Goal: Task Accomplishment & Management: Complete application form

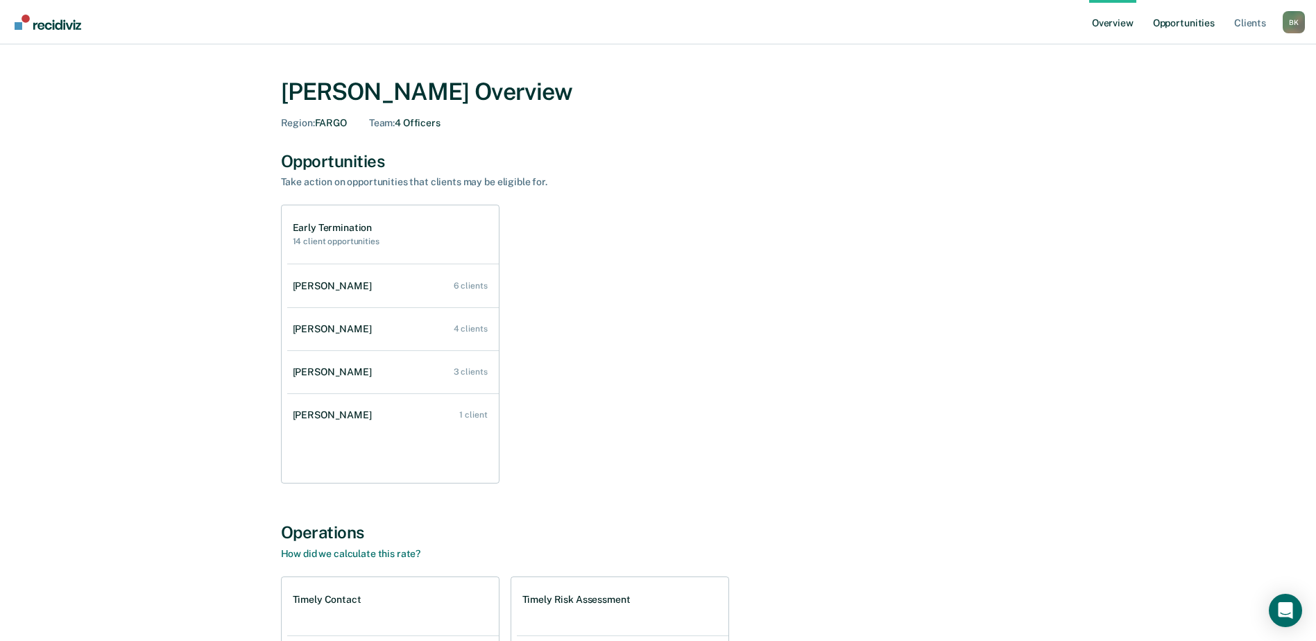
click at [1183, 24] on link "Opportunities" at bounding box center [1183, 22] width 67 height 44
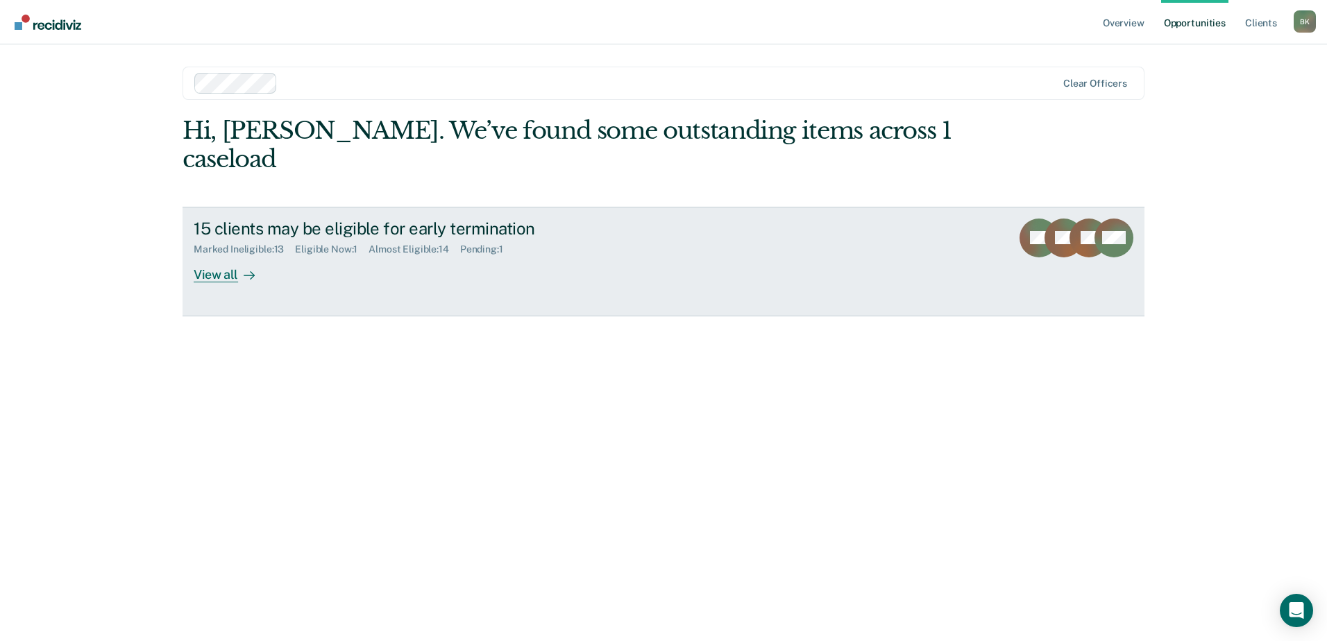
click at [225, 255] on div "View all" at bounding box center [233, 268] width 78 height 27
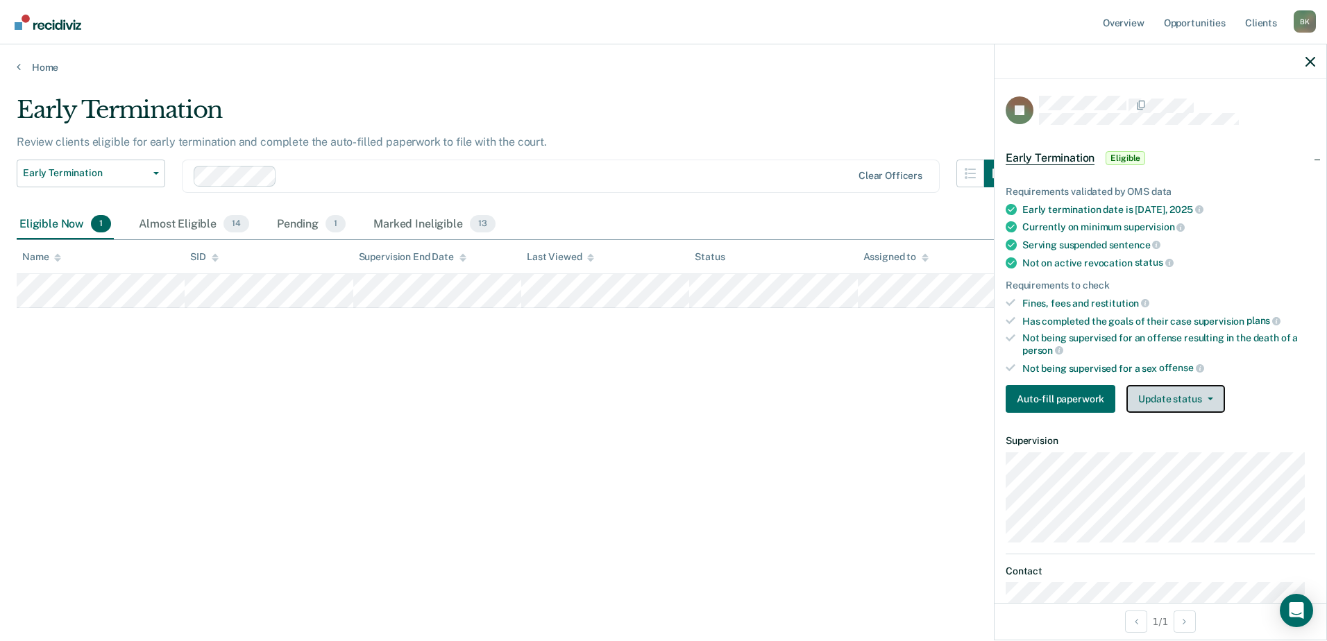
click at [1154, 391] on button "Update status" at bounding box center [1175, 399] width 98 height 28
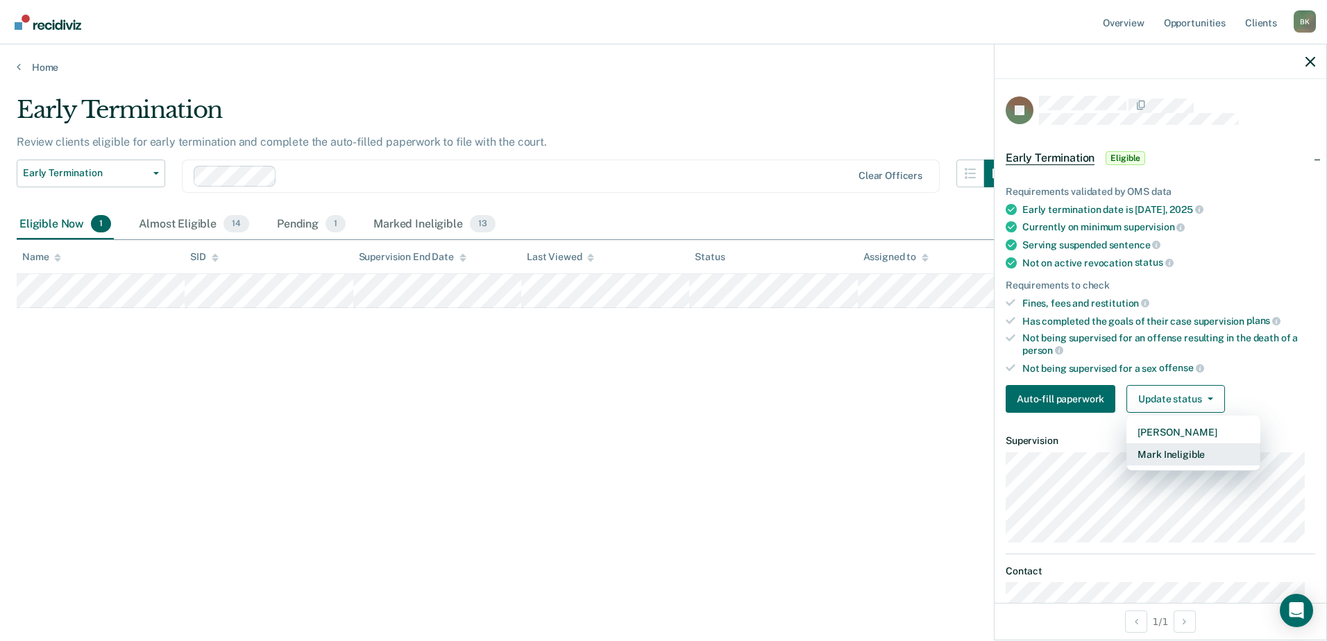
click at [1159, 451] on button "Mark Ineligible" at bounding box center [1193, 454] width 134 height 22
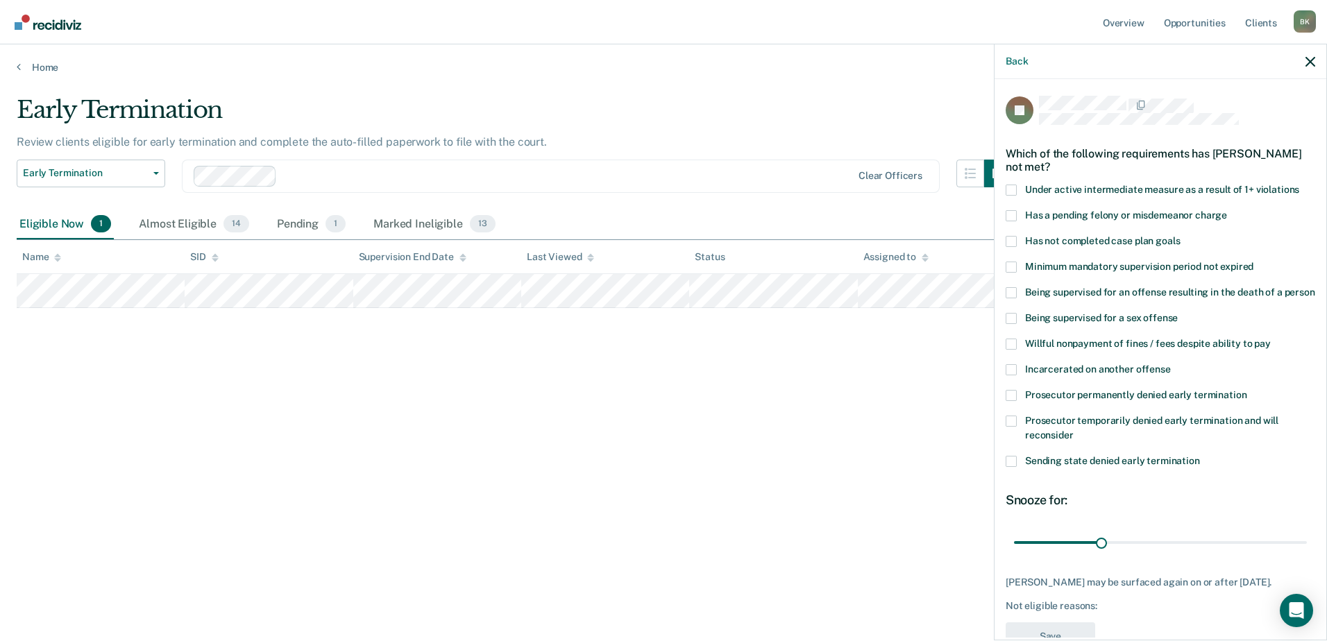
click at [1014, 401] on span at bounding box center [1010, 395] width 11 height 11
click at [1246, 390] on input "Prosecutor permanently denied early termination" at bounding box center [1246, 390] width 0 height 0
drag, startPoint x: 1096, startPoint y: 557, endPoint x: 1126, endPoint y: 554, distance: 30.0
click at [1124, 554] on input "range" at bounding box center [1160, 542] width 293 height 24
click at [1127, 554] on input "range" at bounding box center [1160, 542] width 293 height 24
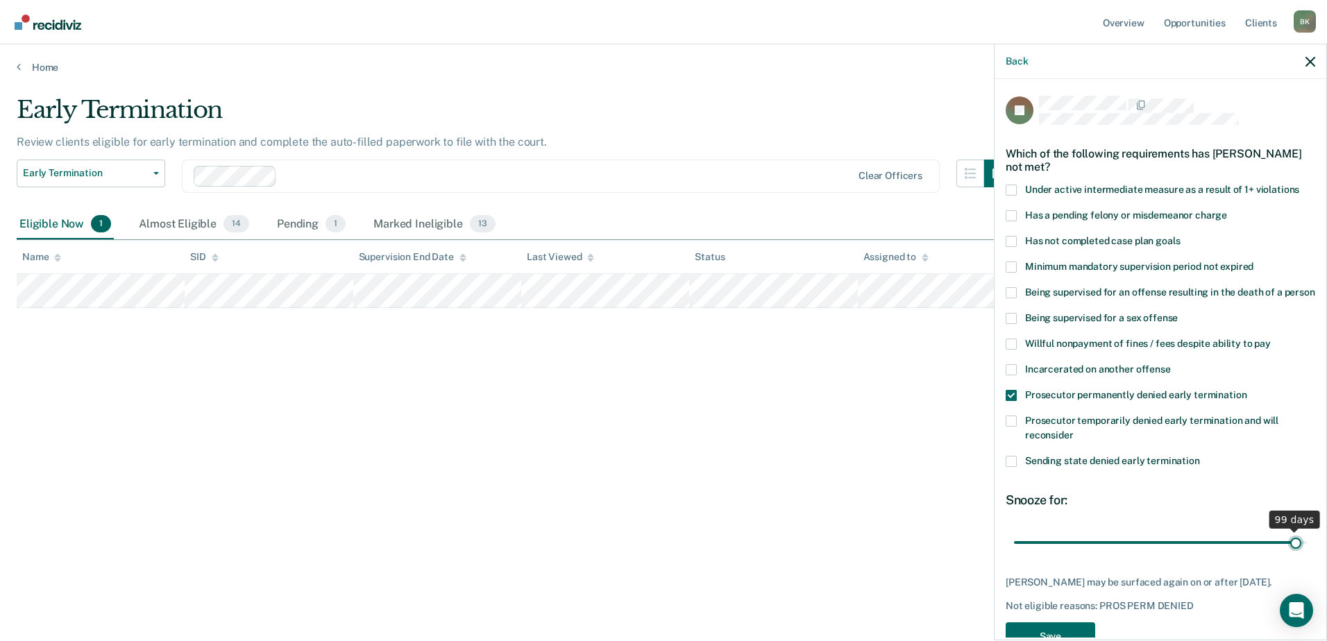
drag, startPoint x: 1129, startPoint y: 554, endPoint x: 1286, endPoint y: 559, distance: 156.9
type input "99"
click at [1286, 554] on input "range" at bounding box center [1160, 542] width 293 height 24
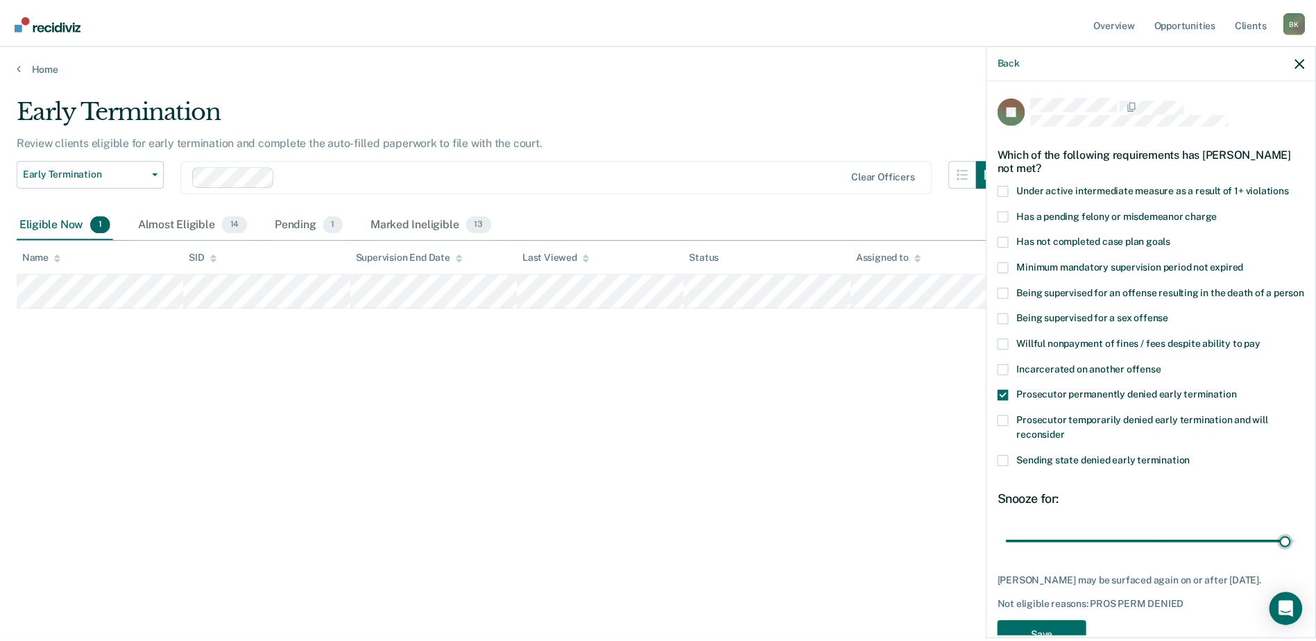
scroll to position [51, 0]
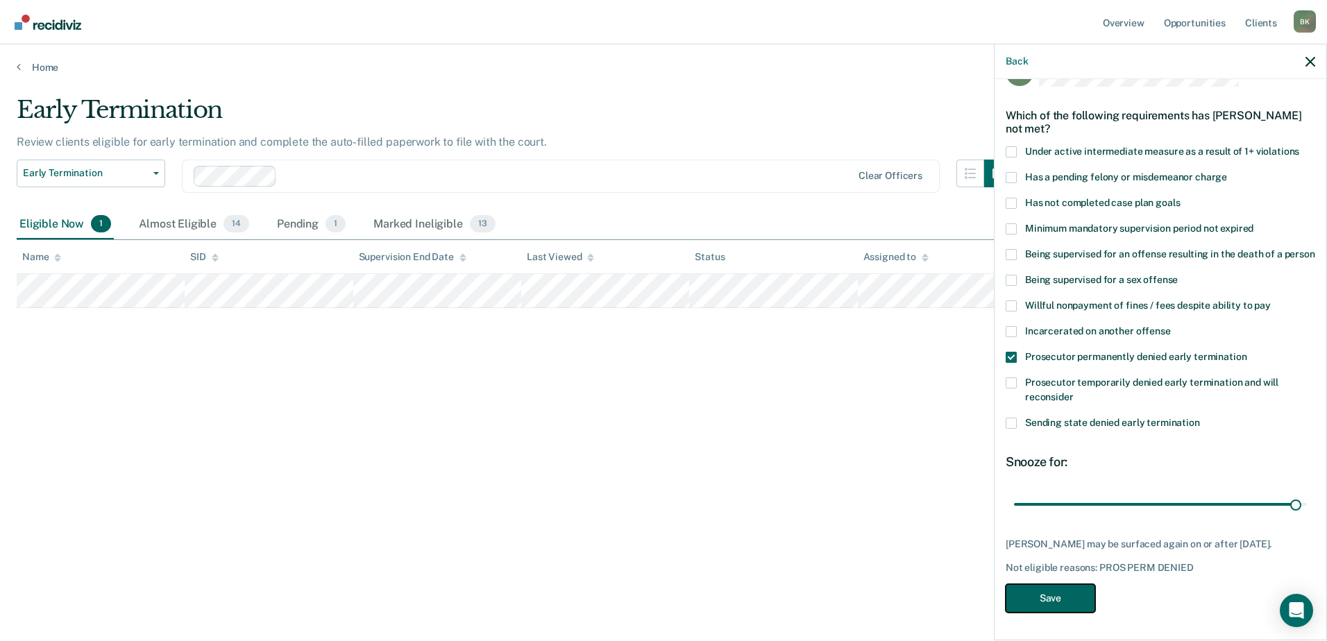
click at [1058, 593] on button "Save" at bounding box center [1050, 598] width 90 height 28
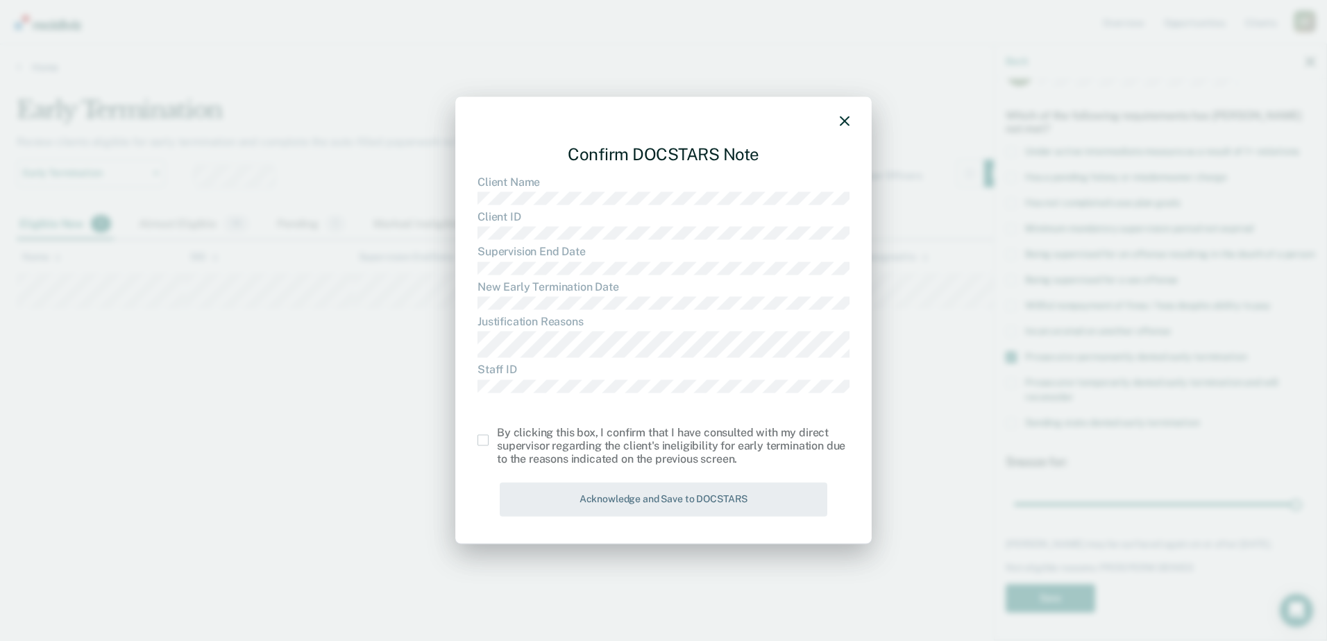
click at [480, 444] on span at bounding box center [482, 440] width 11 height 11
click at [497, 435] on input "checkbox" at bounding box center [497, 435] width 0 height 0
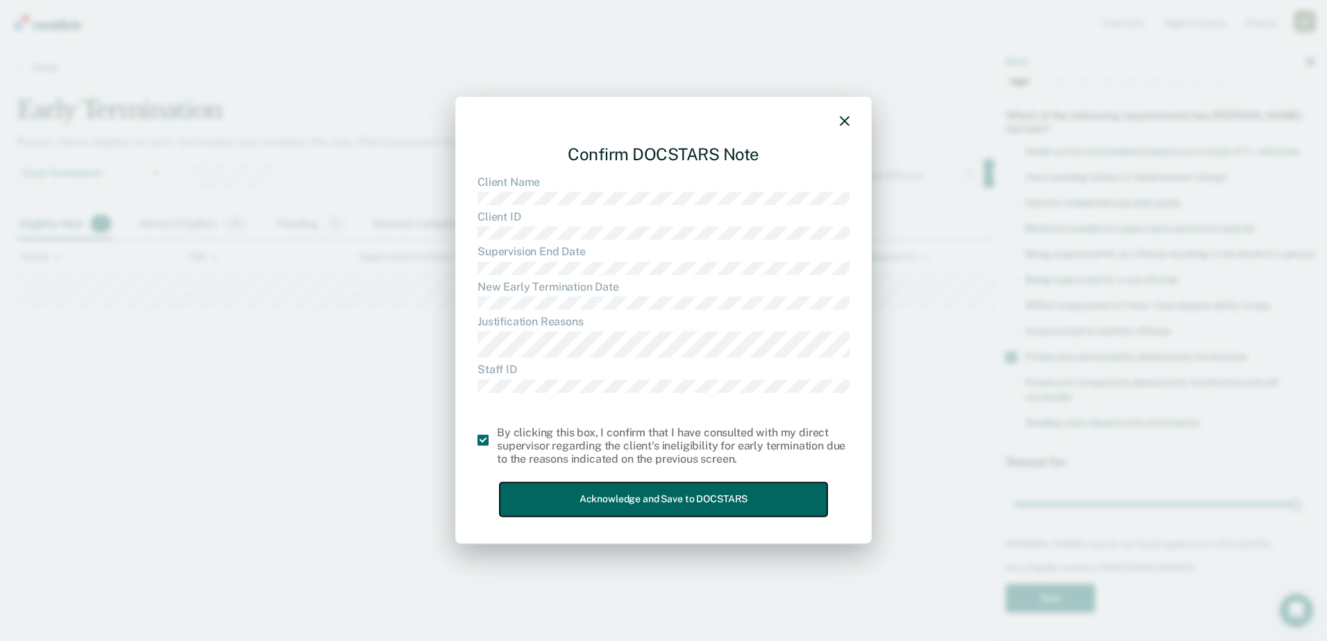
click at [552, 498] on button "Acknowledge and Save to DOCSTARS" at bounding box center [664, 500] width 328 height 34
